Goal: Information Seeking & Learning: Compare options

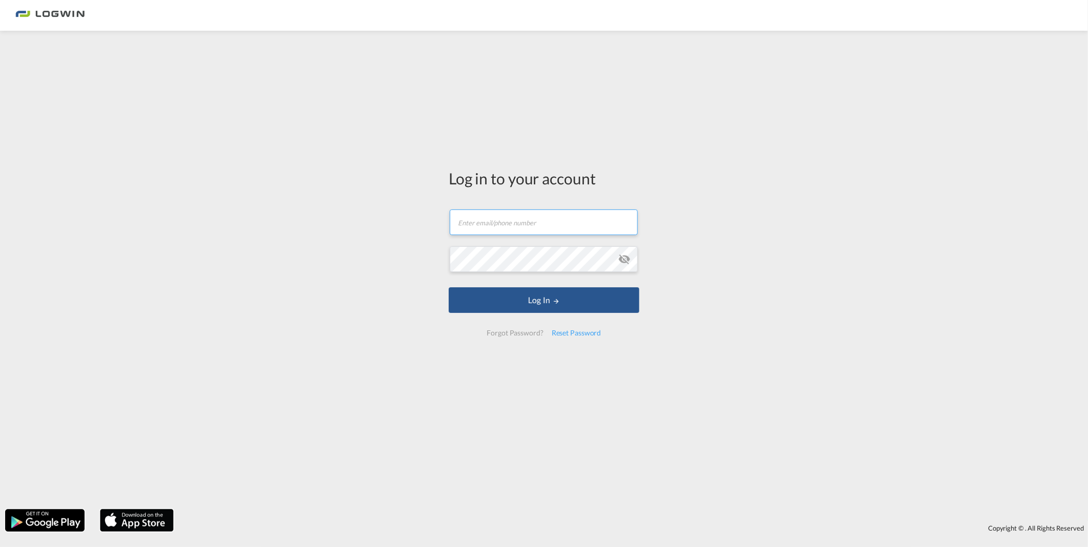
type input "[PERSON_NAME][EMAIL_ADDRESS][DOMAIN_NAME]"
click at [508, 318] on form "[PERSON_NAME][EMAIL_ADDRESS][DOMAIN_NAME] Email field is required Password fiel…" at bounding box center [544, 272] width 191 height 147
click at [497, 306] on button "Log In" at bounding box center [544, 300] width 191 height 26
